Goal: Transaction & Acquisition: Subscribe to service/newsletter

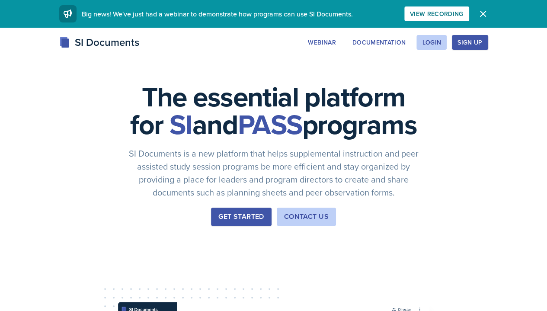
click at [488, 44] on button "Sign Up" at bounding box center [470, 42] width 36 height 15
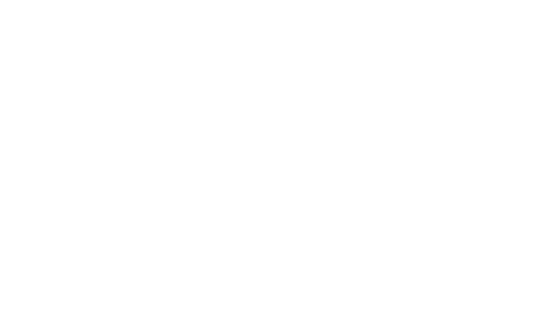
click at [441, 42] on div "Login" at bounding box center [431, 42] width 19 height 7
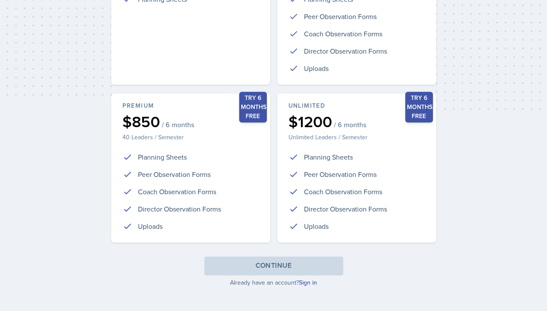
scroll to position [198, 0]
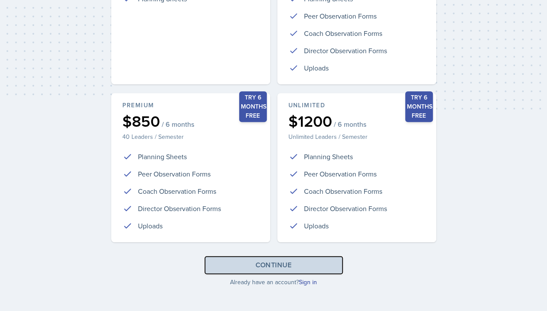
click at [283, 269] on div "Continue" at bounding box center [273, 265] width 36 height 10
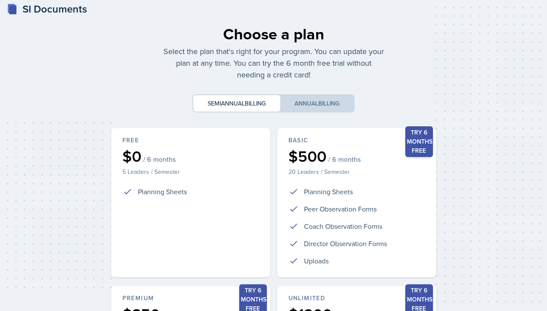
scroll to position [11, 0]
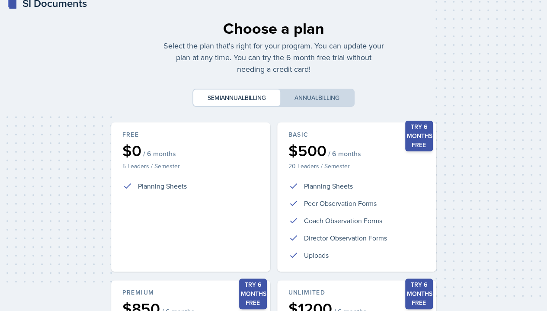
click at [219, 220] on div "Free $0 / 6 months 5 Leaders / Semester Planning Sheets" at bounding box center [190, 196] width 159 height 149
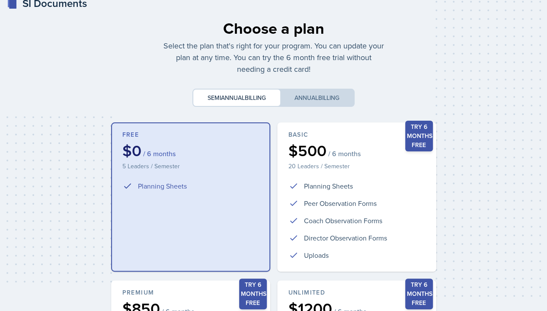
click at [213, 188] on li "Planning Sheets" at bounding box center [190, 186] width 137 height 10
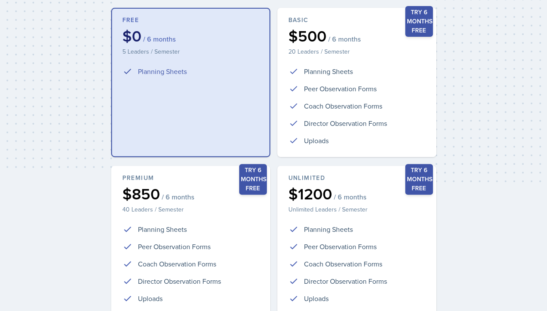
scroll to position [201, 0]
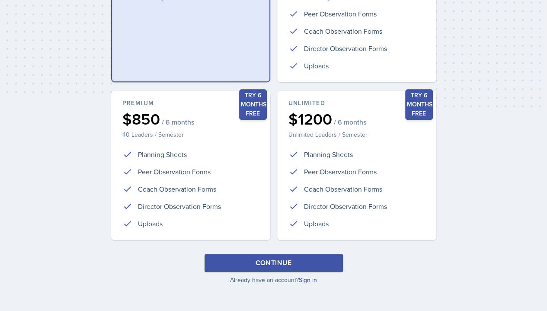
click at [301, 264] on button "Continue" at bounding box center [274, 263] width 138 height 18
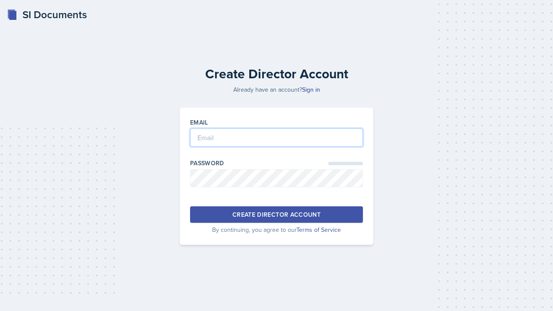
click at [306, 145] on input "email" at bounding box center [276, 137] width 173 height 18
click at [329, 137] on input "email" at bounding box center [276, 137] width 173 height 18
type input "[EMAIL_ADDRESS][DOMAIN_NAME]"
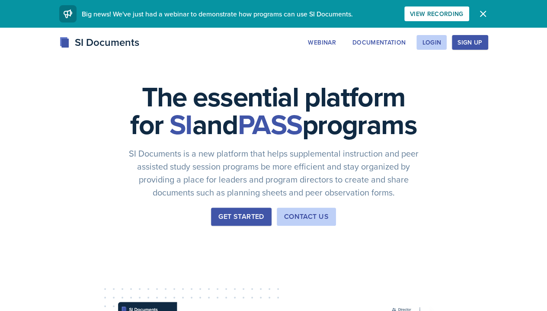
click at [447, 48] on button "Login" at bounding box center [431, 42] width 30 height 15
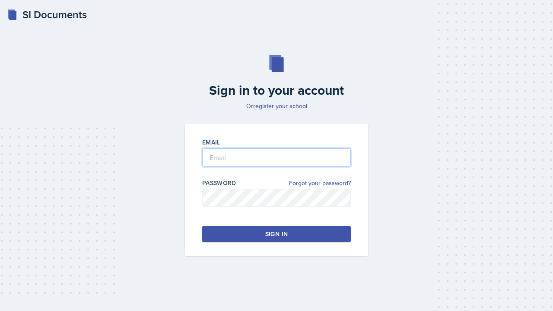
click at [273, 157] on input "email" at bounding box center [276, 157] width 149 height 18
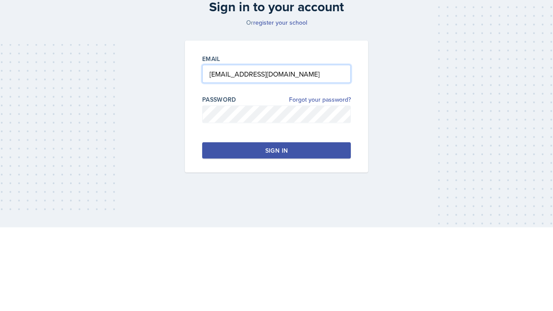
type input "[EMAIL_ADDRESS][DOMAIN_NAME]"
